Goal: Transaction & Acquisition: Purchase product/service

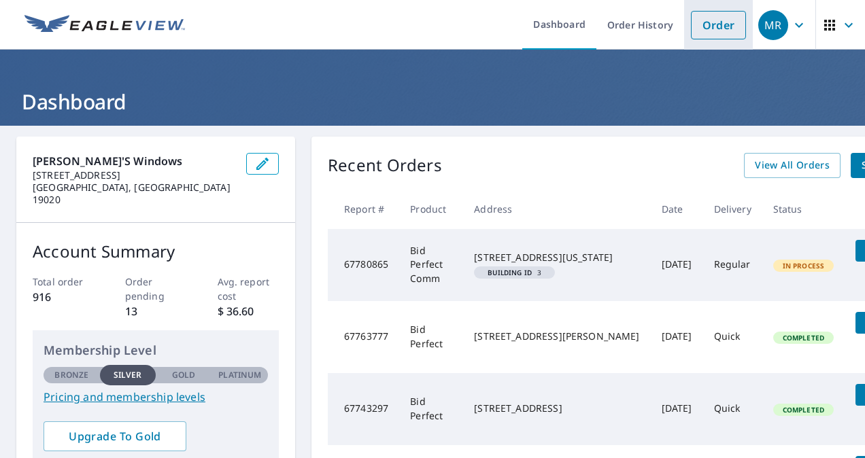
click at [698, 30] on link "Order" at bounding box center [718, 25] width 55 height 29
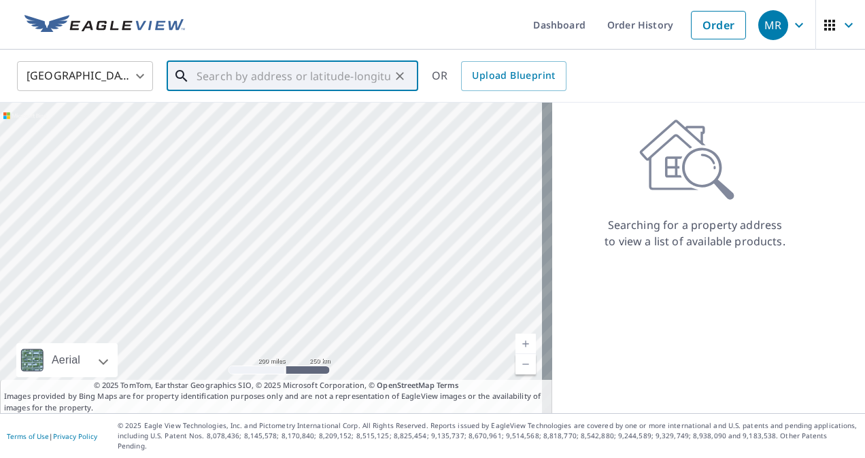
click at [282, 74] on input "text" at bounding box center [294, 76] width 194 height 38
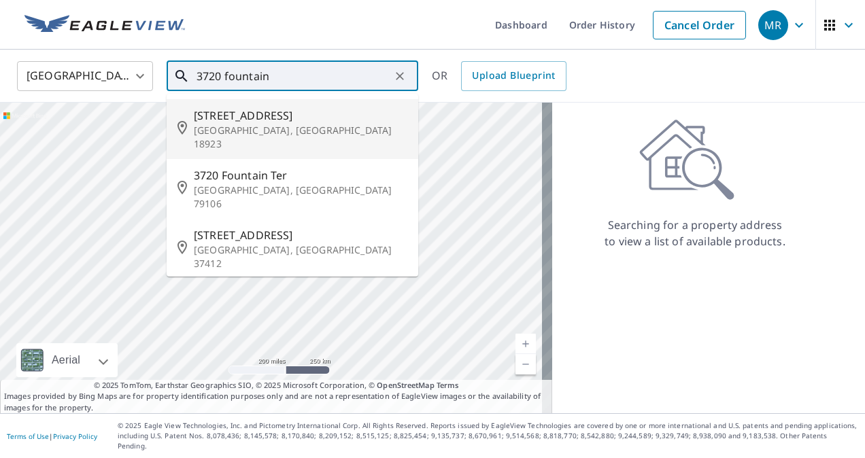
click at [296, 128] on p "[GEOGRAPHIC_DATA], [GEOGRAPHIC_DATA] 18923" at bounding box center [301, 137] width 214 height 27
type input "[STREET_ADDRESS]"
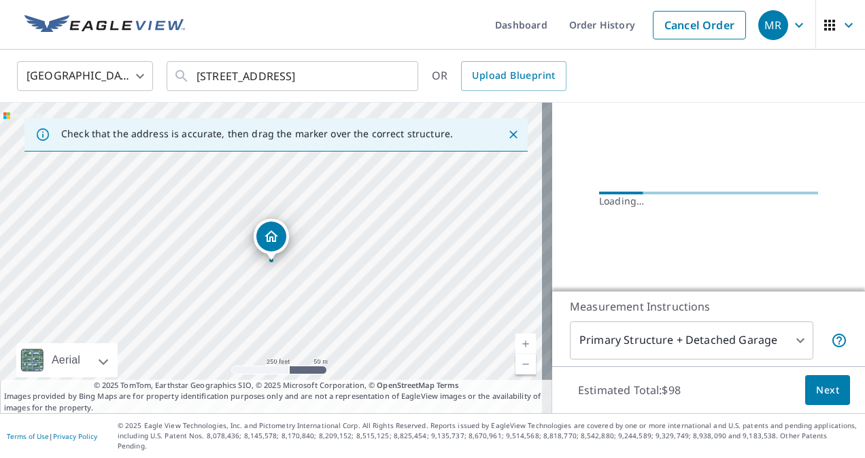
scroll to position [137, 0]
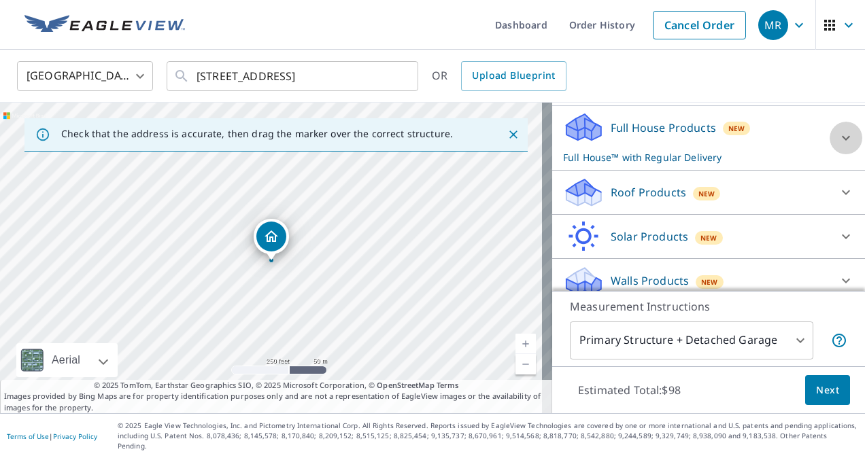
click at [830, 133] on div at bounding box center [846, 138] width 33 height 33
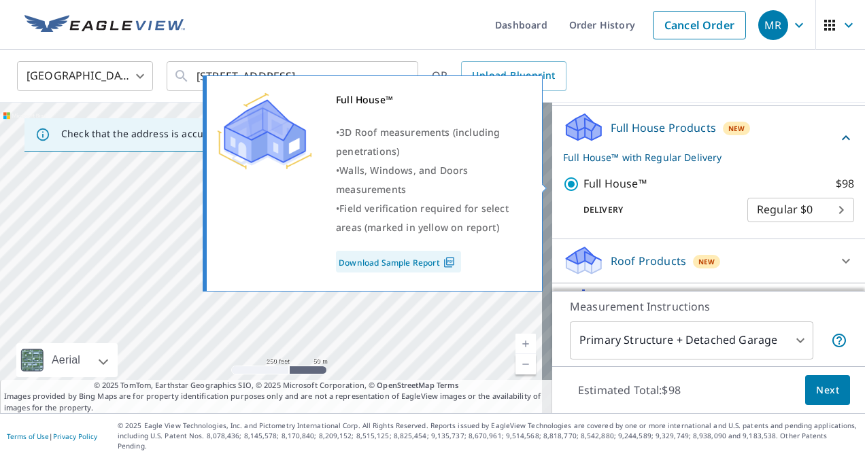
click at [583, 182] on p "Full House™" at bounding box center [614, 183] width 63 height 17
click at [574, 182] on input "Full House™ $98" at bounding box center [573, 184] width 20 height 16
checkbox input "false"
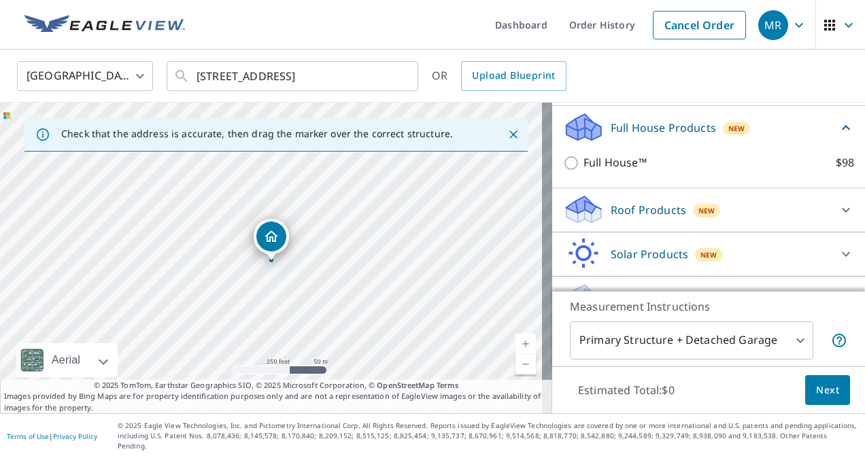
click at [717, 194] on div "Roof Products New" at bounding box center [708, 210] width 291 height 33
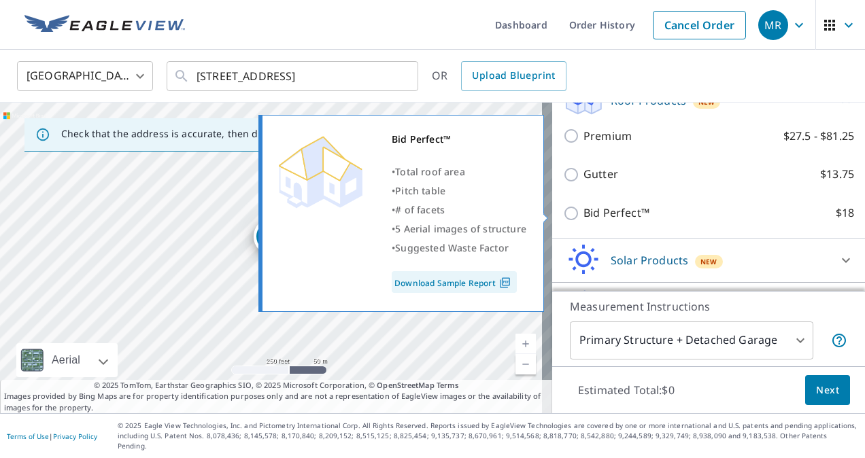
click at [563, 219] on input "Bid Perfect™ $18" at bounding box center [573, 213] width 20 height 16
checkbox input "true"
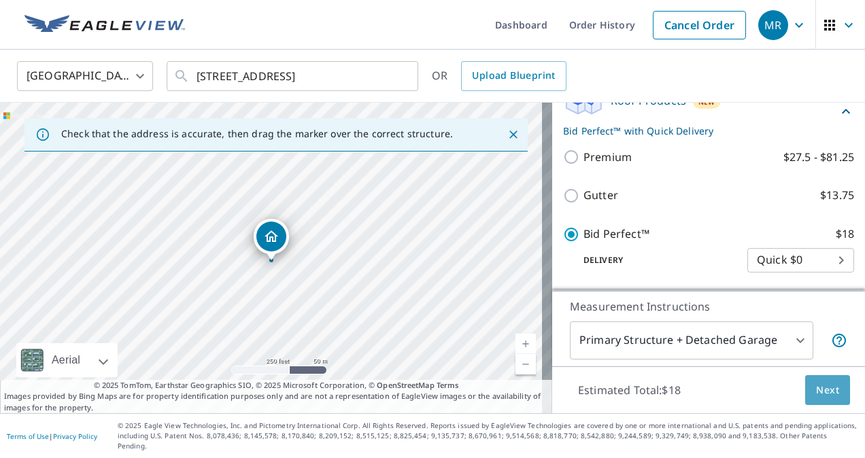
click at [816, 399] on span "Next" at bounding box center [827, 390] width 23 height 17
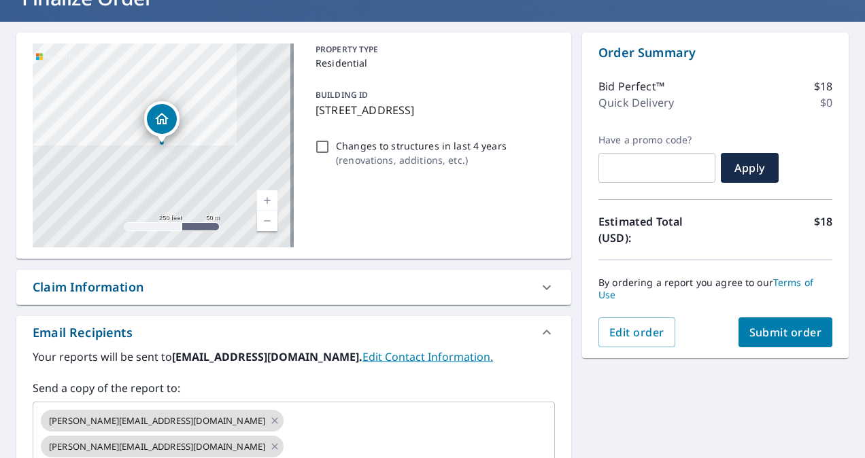
scroll to position [105, 0]
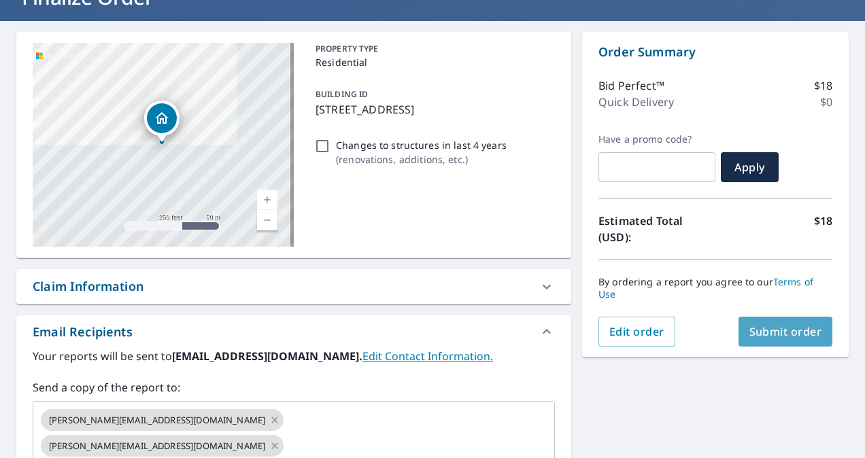
click at [788, 323] on button "Submit order" at bounding box center [785, 332] width 95 height 30
